Goal: Entertainment & Leisure: Consume media (video, audio)

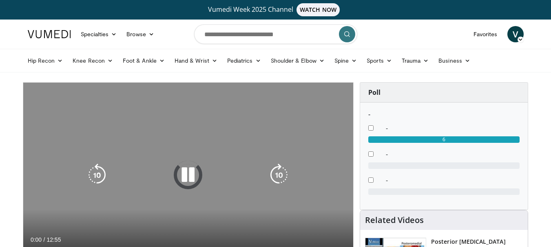
scroll to position [41, 0]
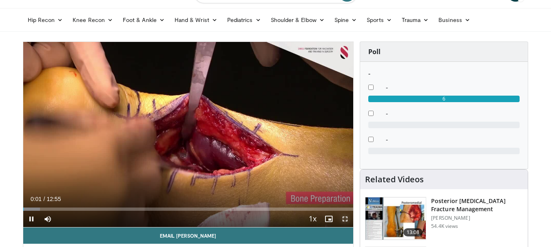
click at [347, 218] on span "Video Player" at bounding box center [345, 219] width 16 height 16
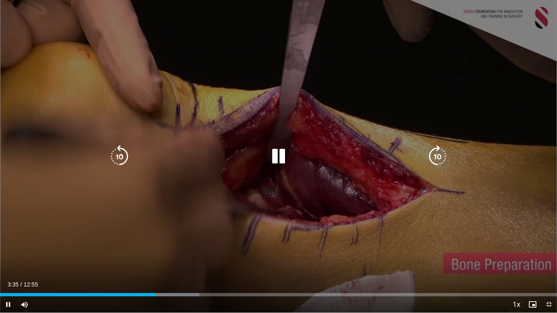
click at [285, 163] on icon "Video Player" at bounding box center [278, 156] width 23 height 23
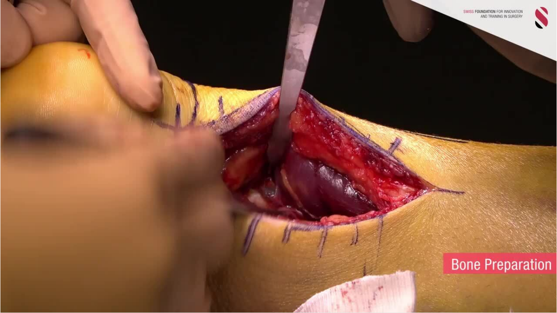
click at [307, 173] on div "10 seconds Tap to unmute" at bounding box center [278, 156] width 557 height 313
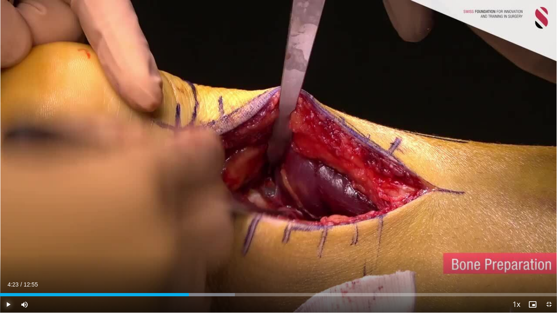
click at [13, 247] on span "Video Player" at bounding box center [8, 304] width 16 height 16
click at [200, 247] on div "Progress Bar" at bounding box center [200, 294] width 1 height 3
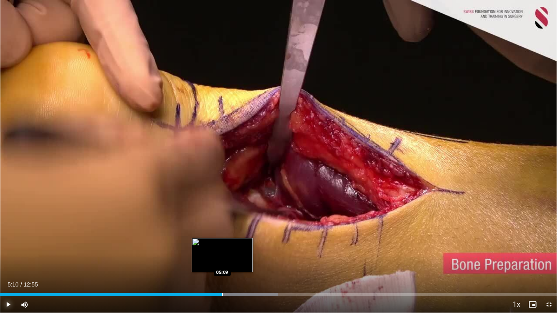
click at [223, 247] on div "Progress Bar" at bounding box center [222, 294] width 1 height 3
click at [223, 247] on div "Progress Bar" at bounding box center [223, 294] width 1 height 3
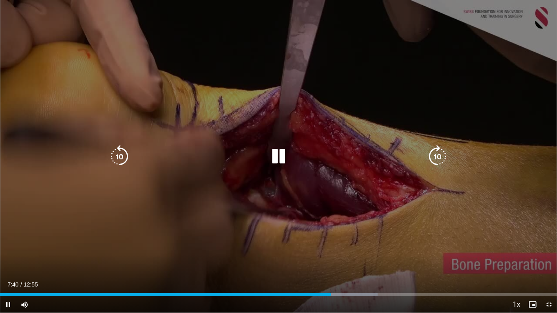
click at [234, 247] on div "10 seconds Tap to unmute" at bounding box center [278, 156] width 557 height 313
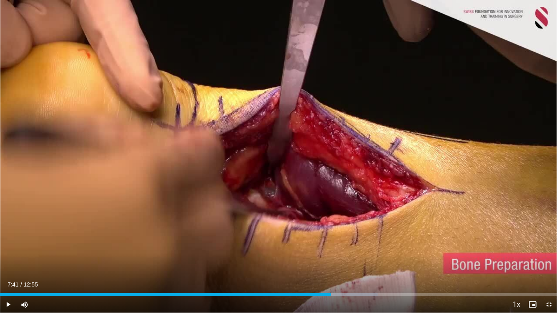
click at [234, 247] on div "10 seconds Tap to unmute" at bounding box center [278, 156] width 557 height 313
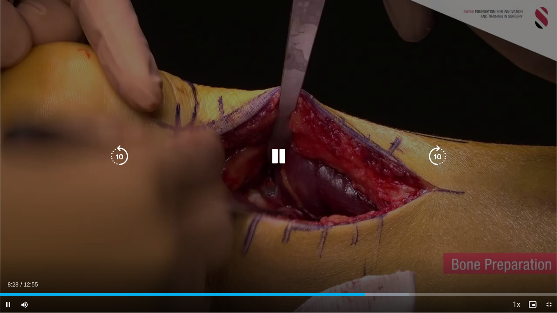
click at [282, 149] on icon "Video Player" at bounding box center [278, 156] width 23 height 23
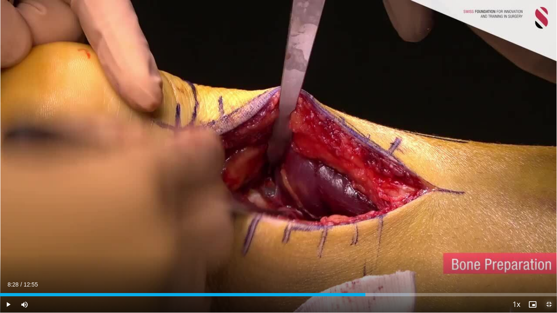
click at [548, 247] on span "Video Player" at bounding box center [548, 304] width 16 height 16
